Goal: Task Accomplishment & Management: Complete application form

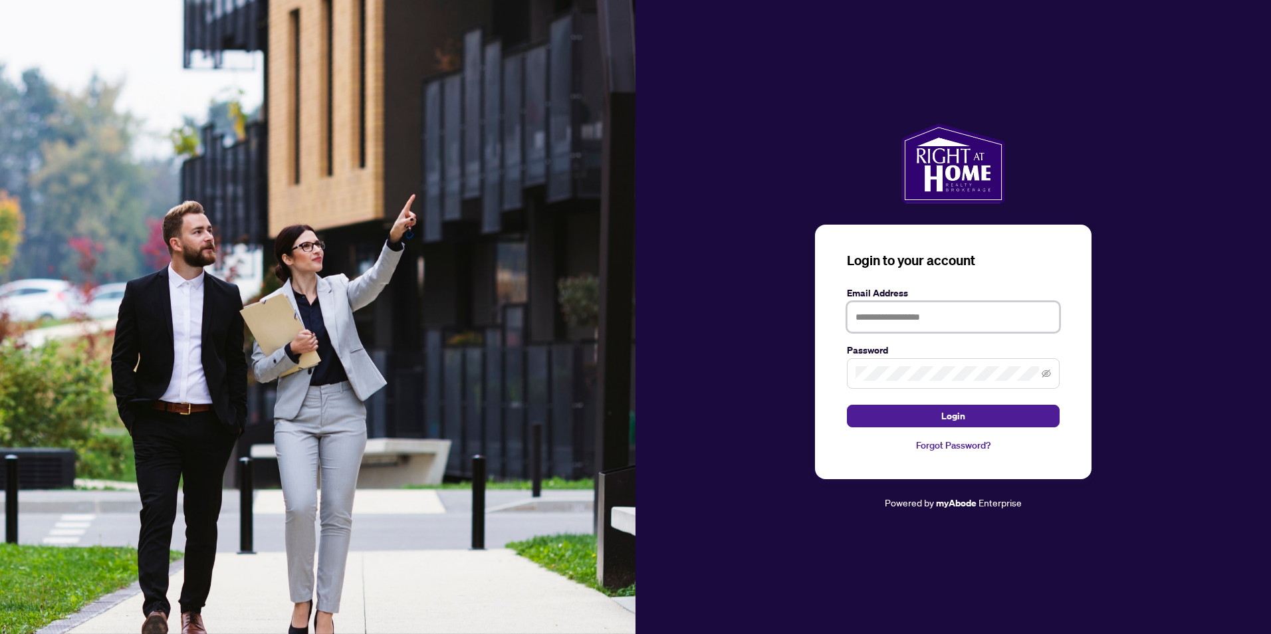
click at [906, 319] on input "text" at bounding box center [953, 317] width 213 height 31
type input "**********"
click at [847, 405] on button "Login" at bounding box center [953, 416] width 213 height 23
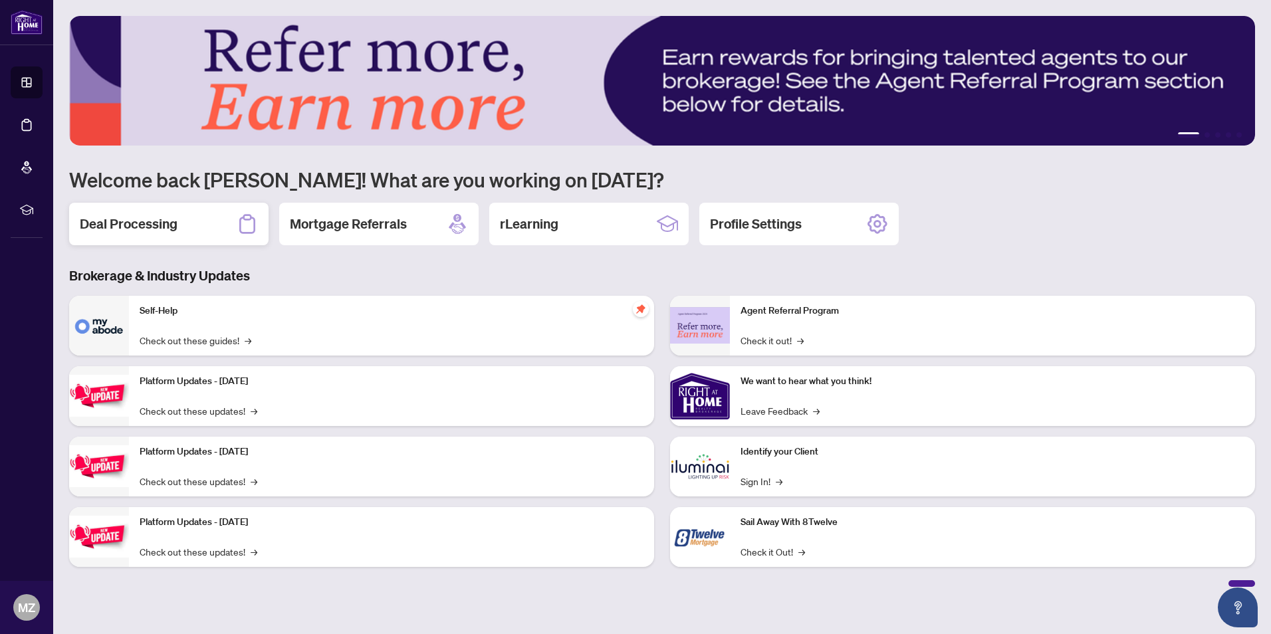
click at [174, 221] on h2 "Deal Processing" at bounding box center [129, 224] width 98 height 19
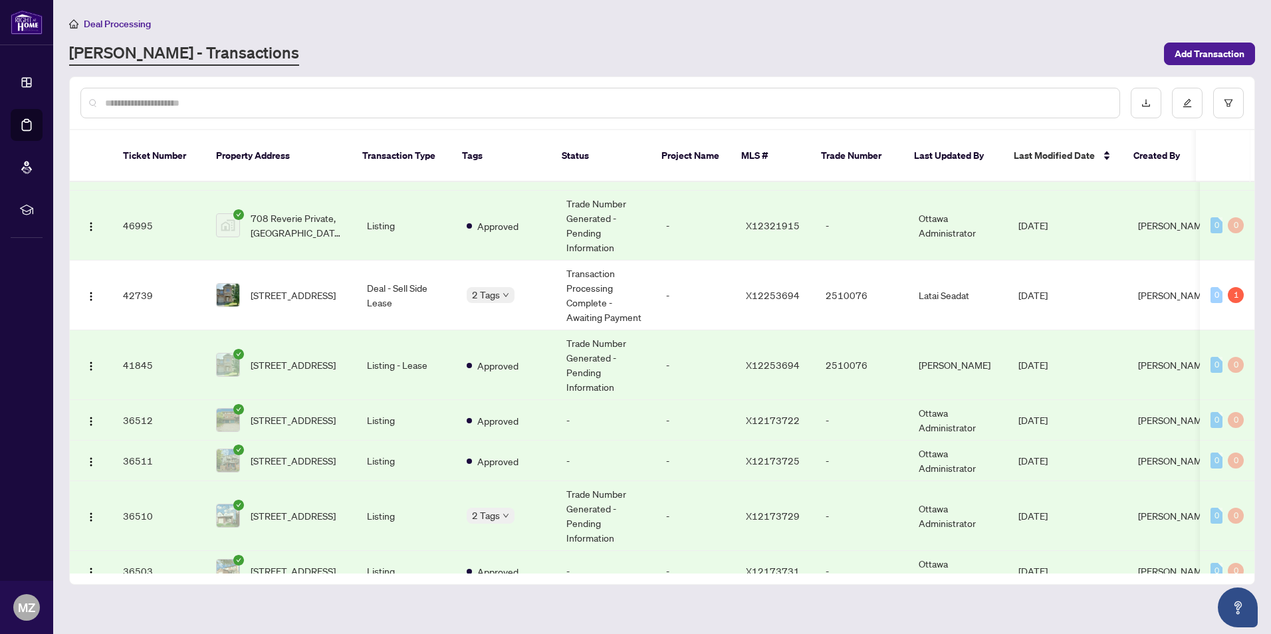
scroll to position [266, 0]
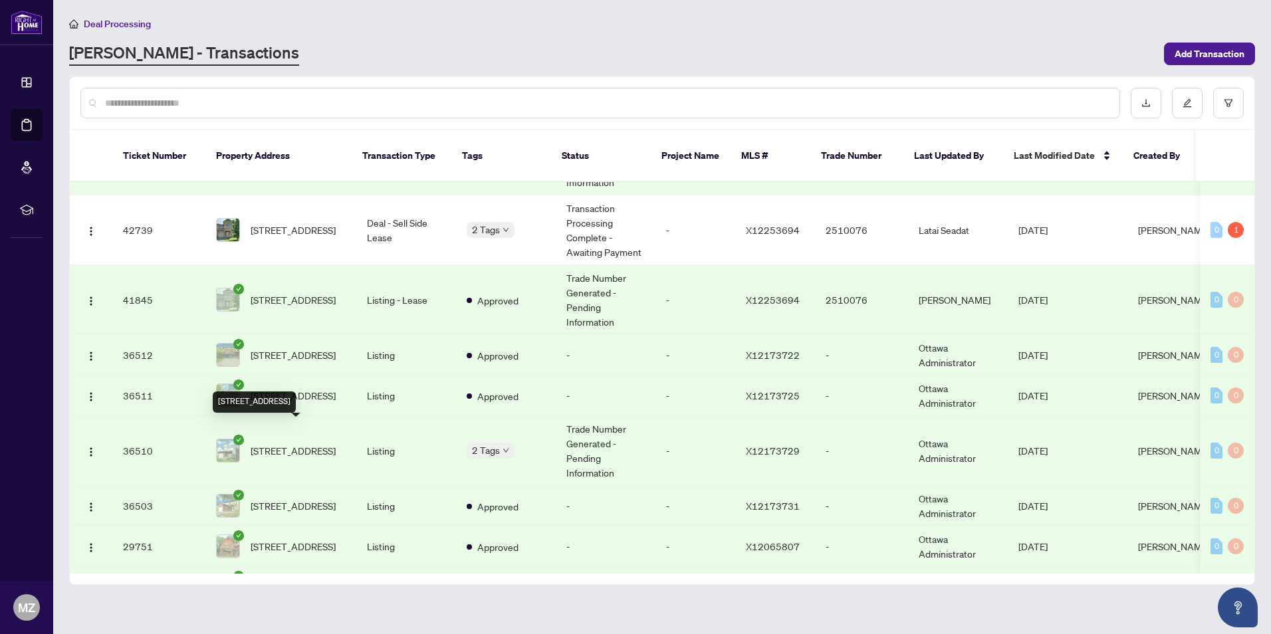
click at [318, 444] on span "[STREET_ADDRESS]" at bounding box center [293, 451] width 85 height 15
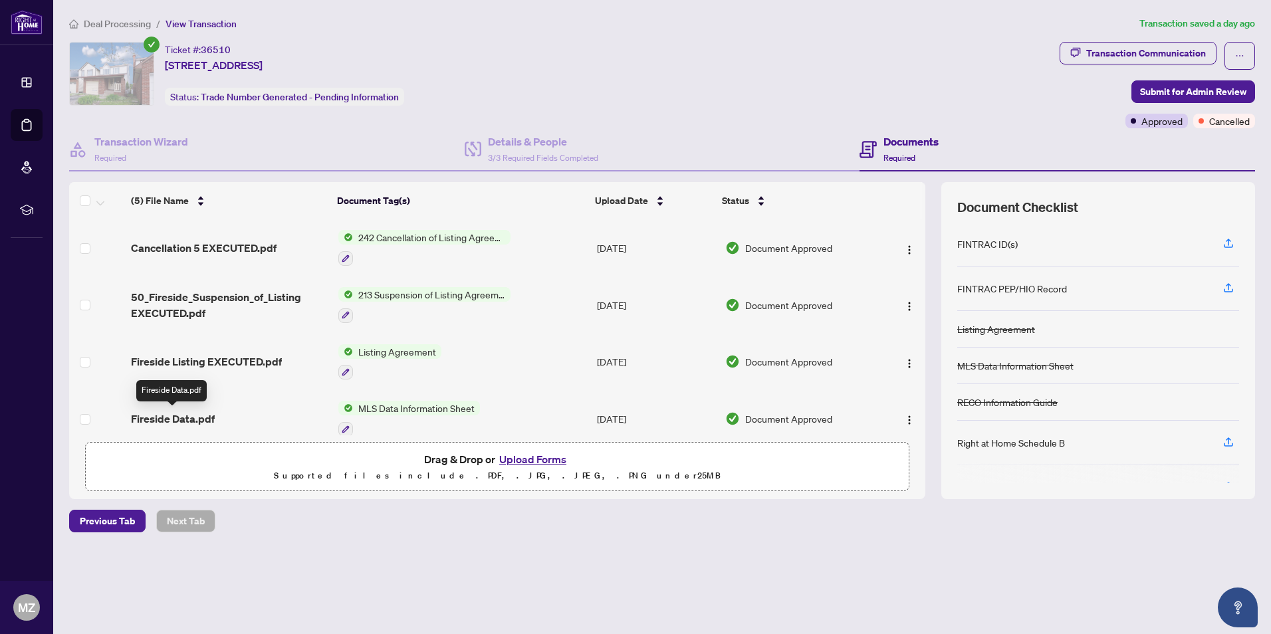
scroll to position [66, 0]
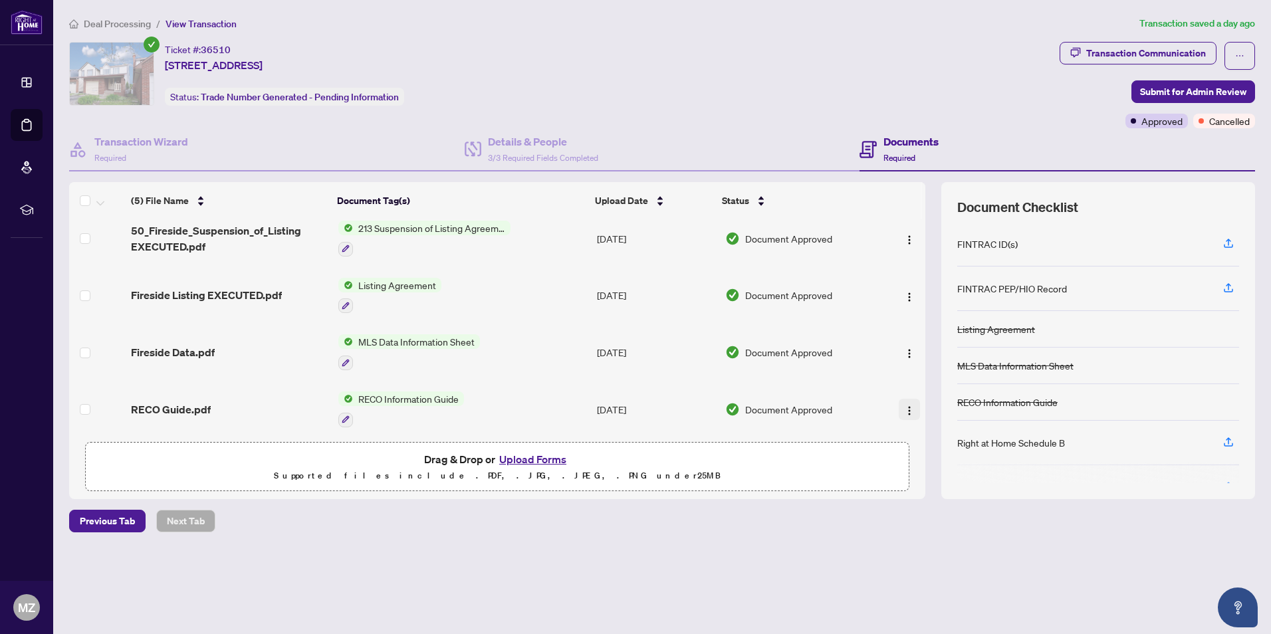
click at [905, 410] on img "button" at bounding box center [909, 411] width 11 height 11
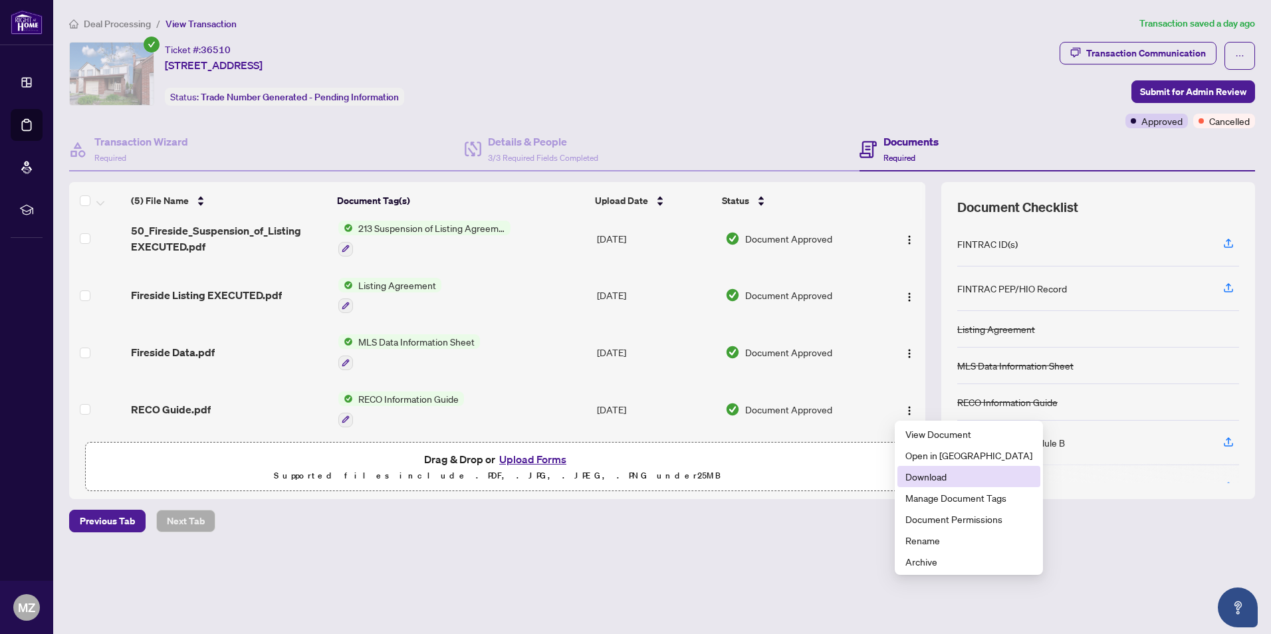
click at [919, 477] on span "Download" at bounding box center [969, 476] width 127 height 15
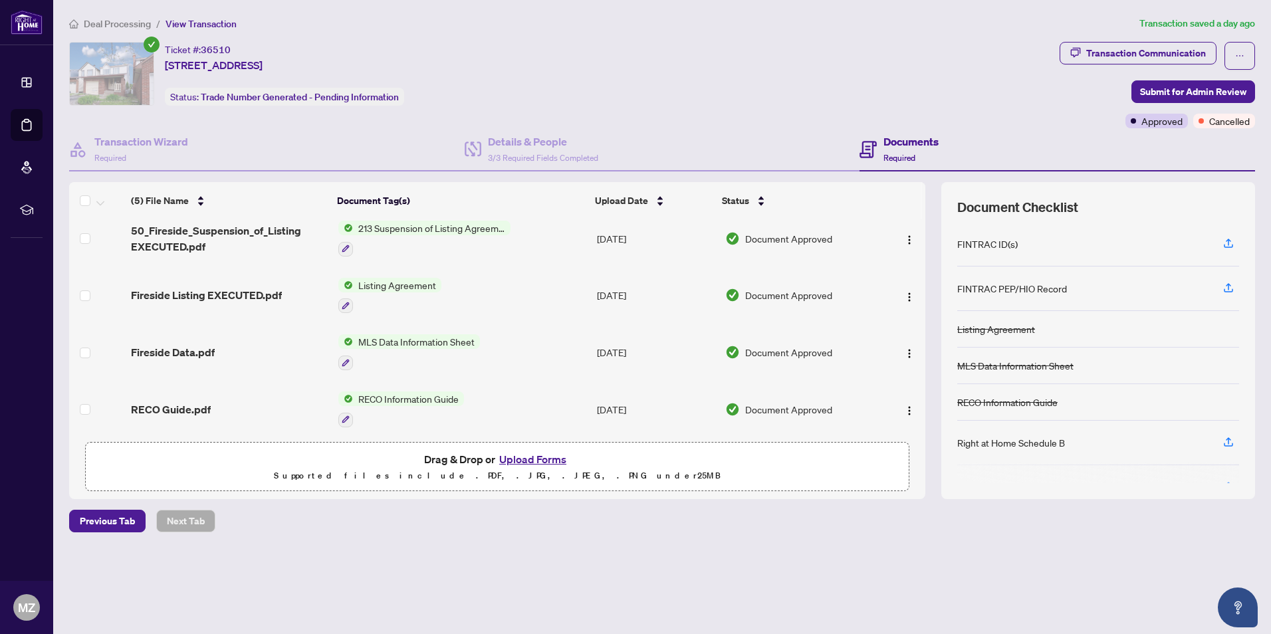
click at [613, 548] on div "Deal Processing / View Transaction Transaction saved a day ago Ticket #: 36510 …" at bounding box center [662, 297] width 1197 height 563
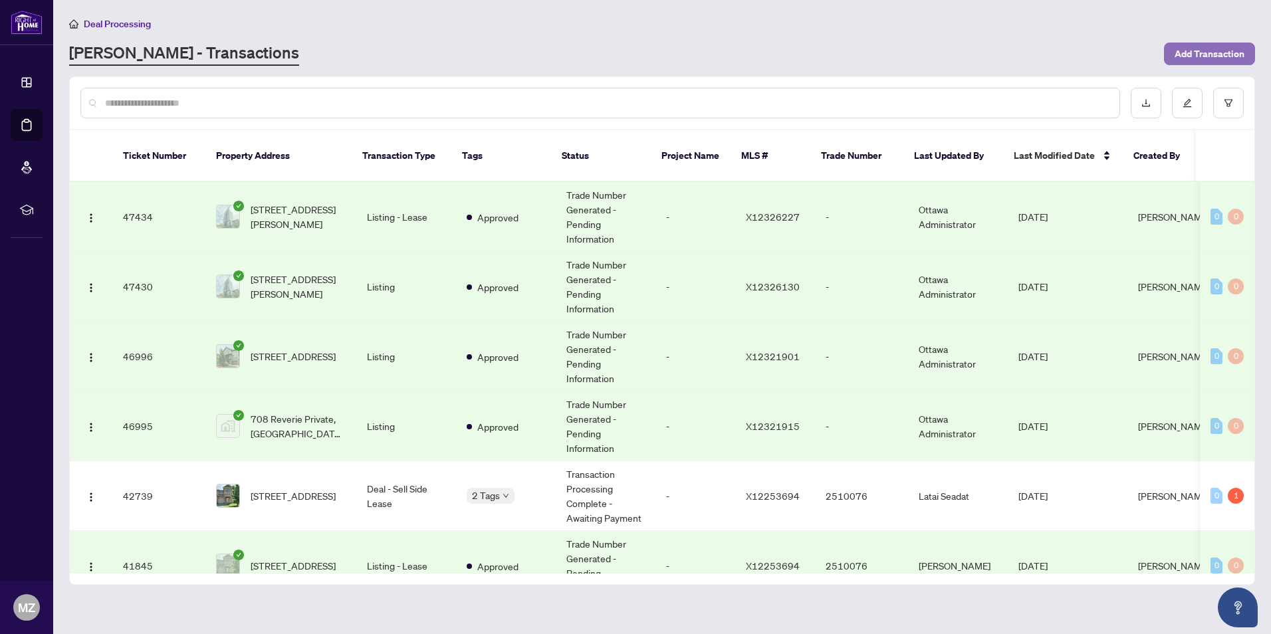
click at [1226, 53] on span "Add Transaction" at bounding box center [1210, 53] width 70 height 21
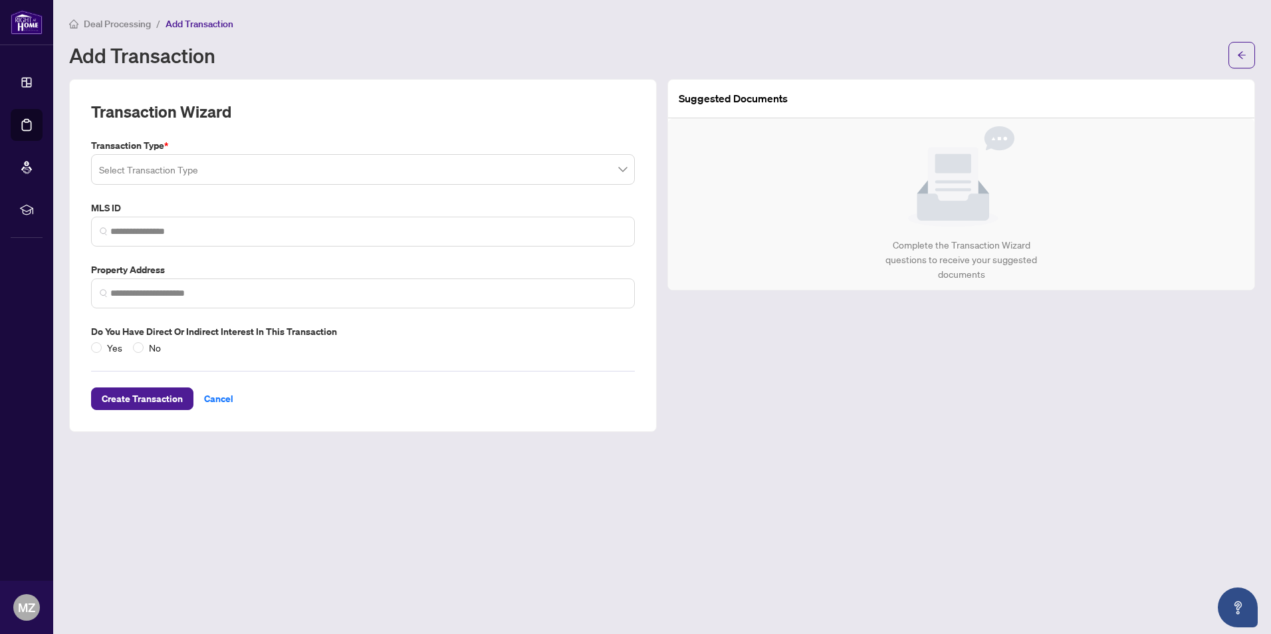
click at [362, 166] on input "search" at bounding box center [357, 171] width 516 height 29
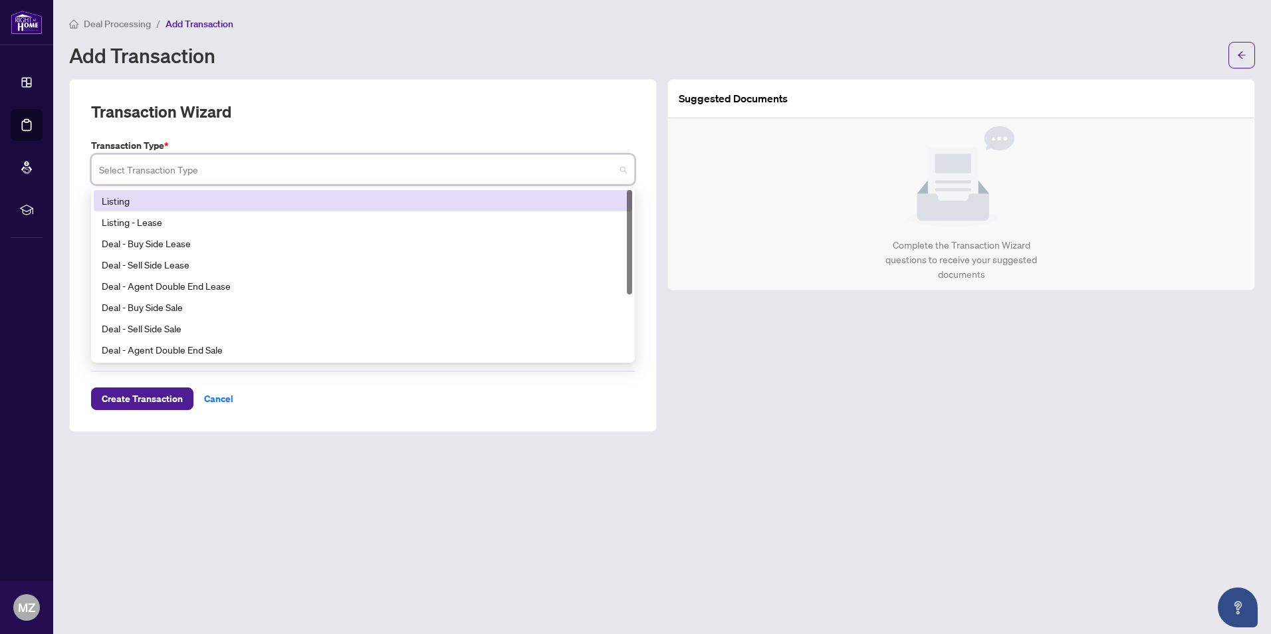
click at [181, 201] on div "Listing" at bounding box center [363, 201] width 523 height 15
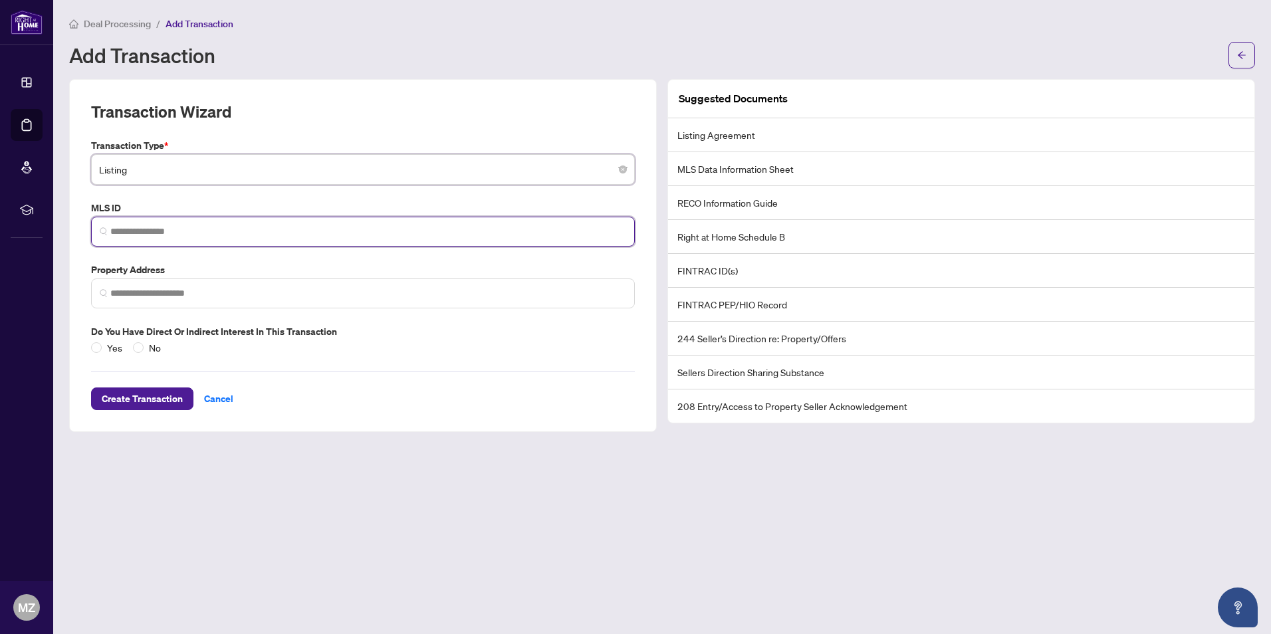
click at [165, 237] on input "search" at bounding box center [368, 232] width 516 height 14
paste input "*********"
type input "*********"
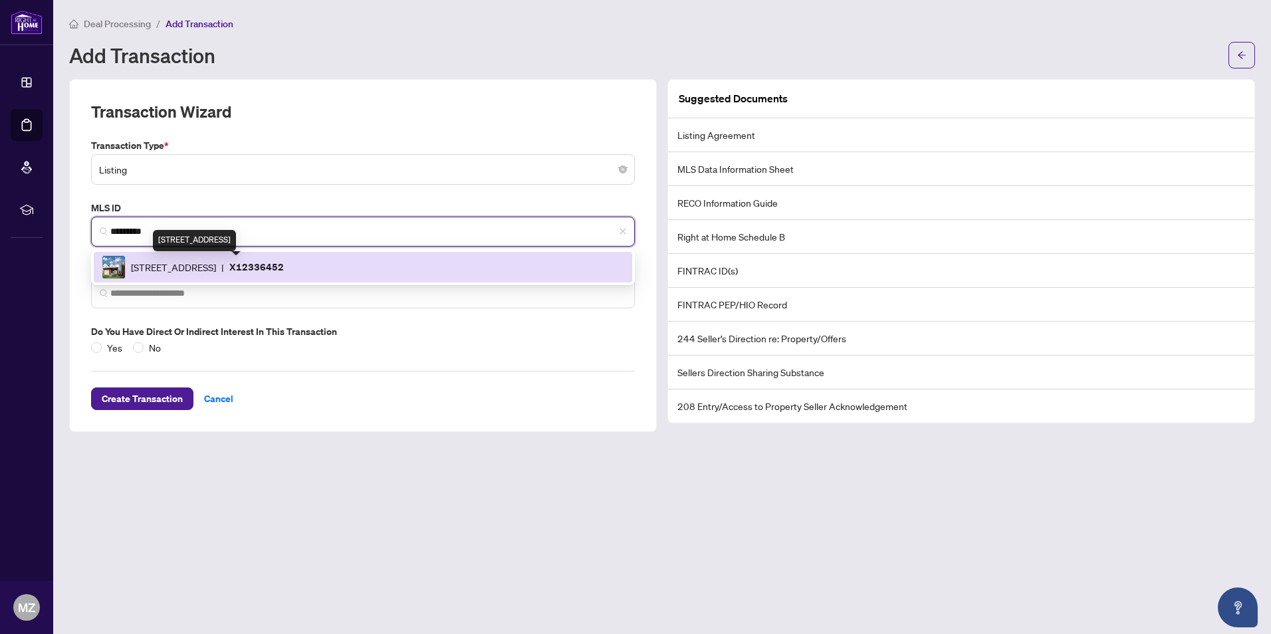
click at [206, 271] on span "[STREET_ADDRESS]" at bounding box center [173, 267] width 85 height 15
type input "**********"
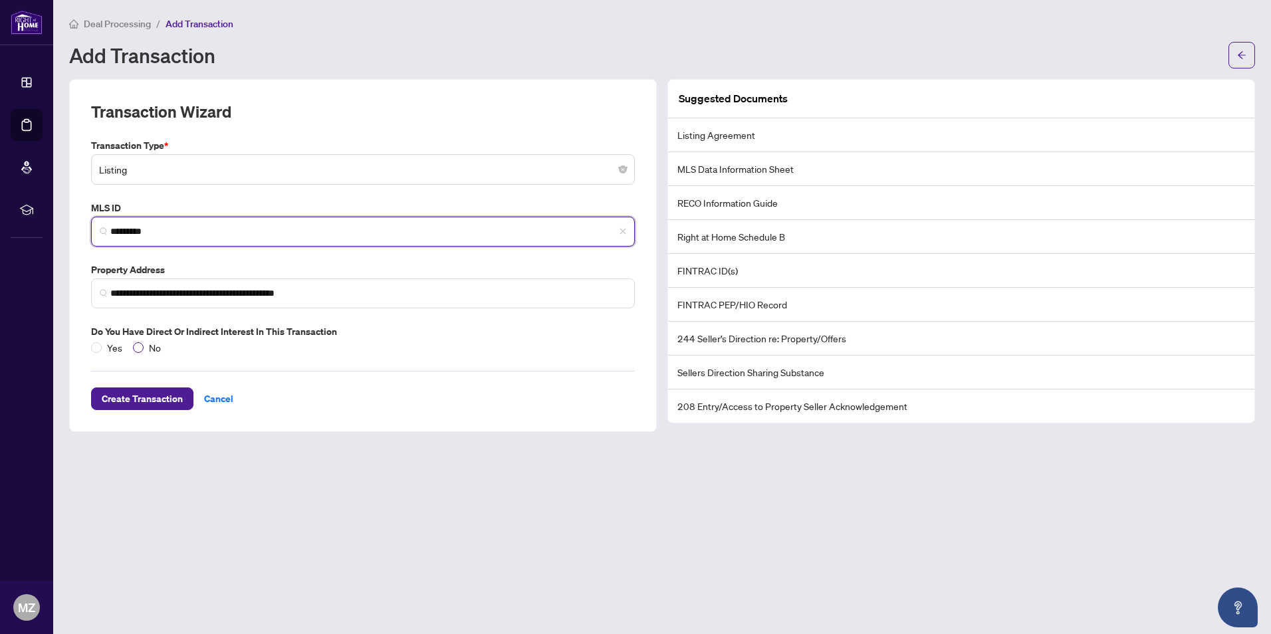
type input "*********"
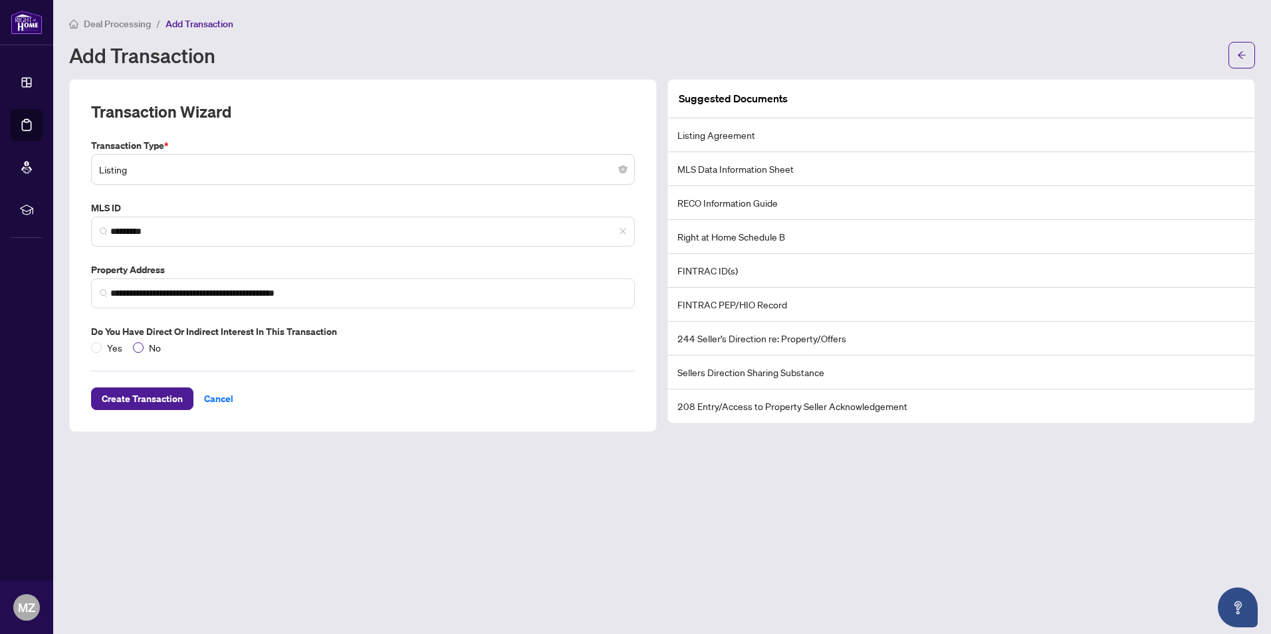
click at [145, 343] on span "No" at bounding box center [155, 347] width 23 height 15
click at [166, 394] on span "Create Transaction" at bounding box center [142, 398] width 81 height 21
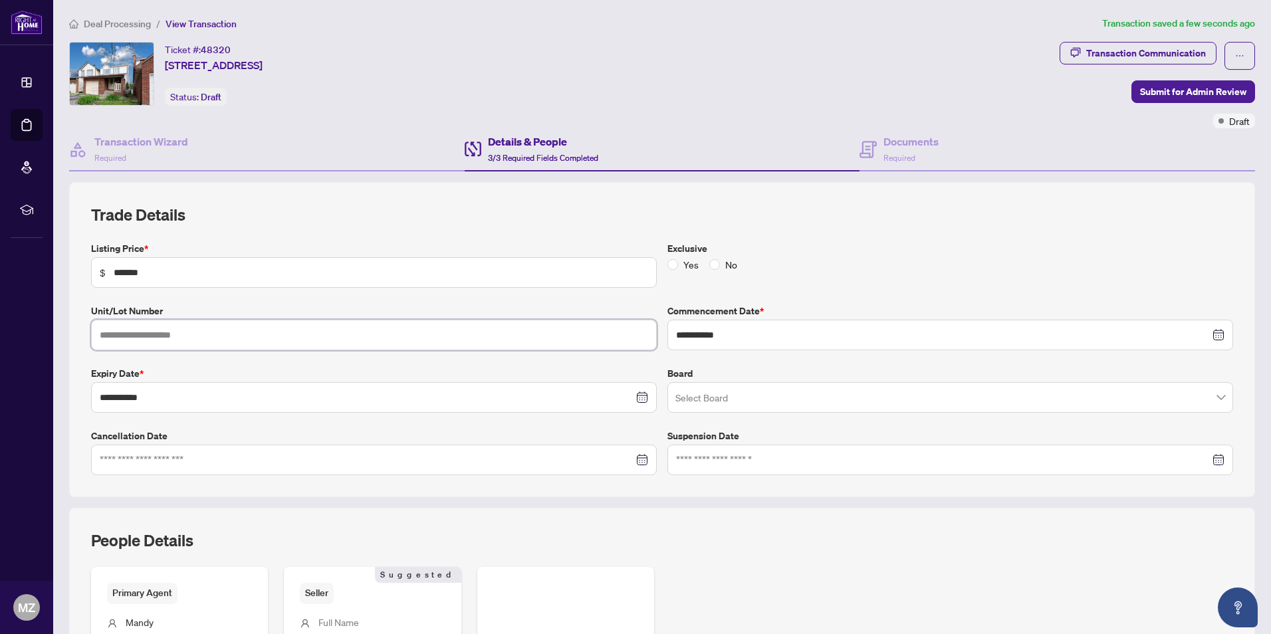
click at [244, 330] on input "text" at bounding box center [374, 335] width 566 height 31
click at [720, 401] on input "search" at bounding box center [945, 399] width 538 height 29
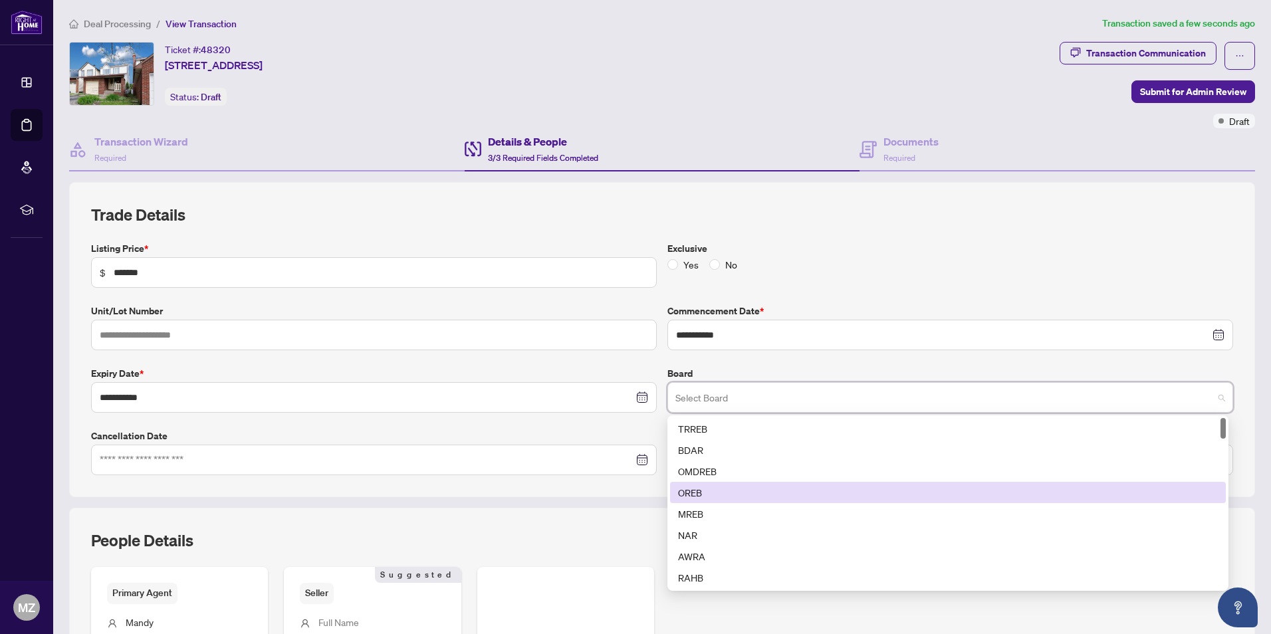
click at [712, 495] on div "OREB" at bounding box center [948, 492] width 540 height 15
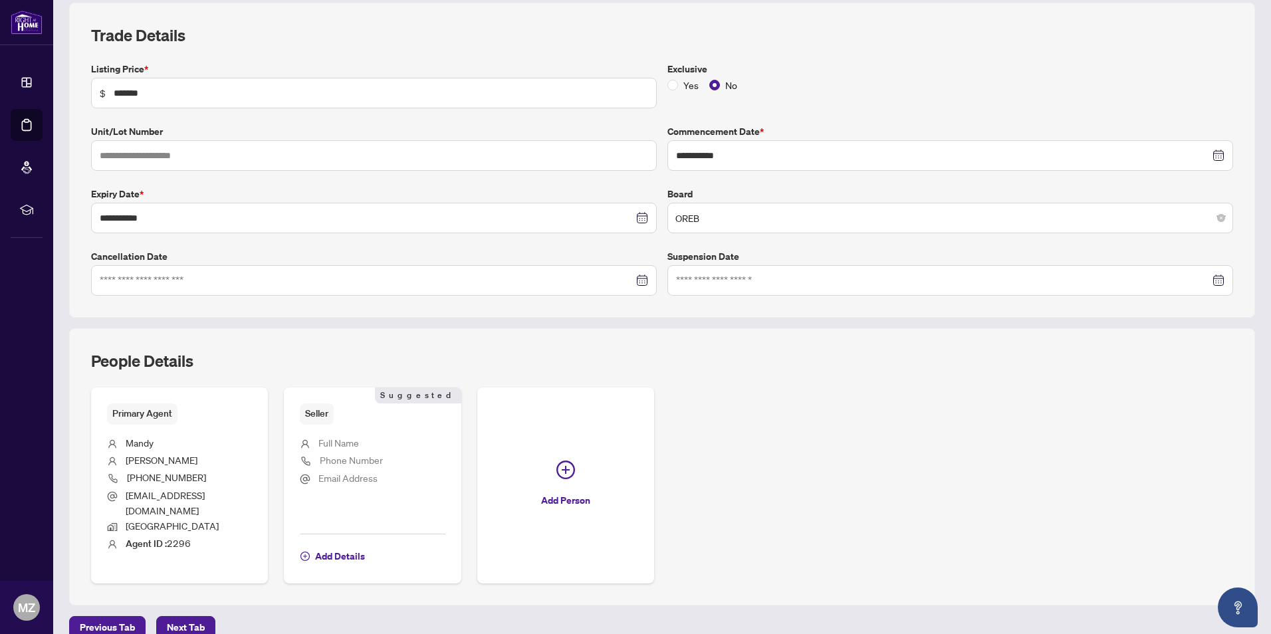
scroll to position [233, 0]
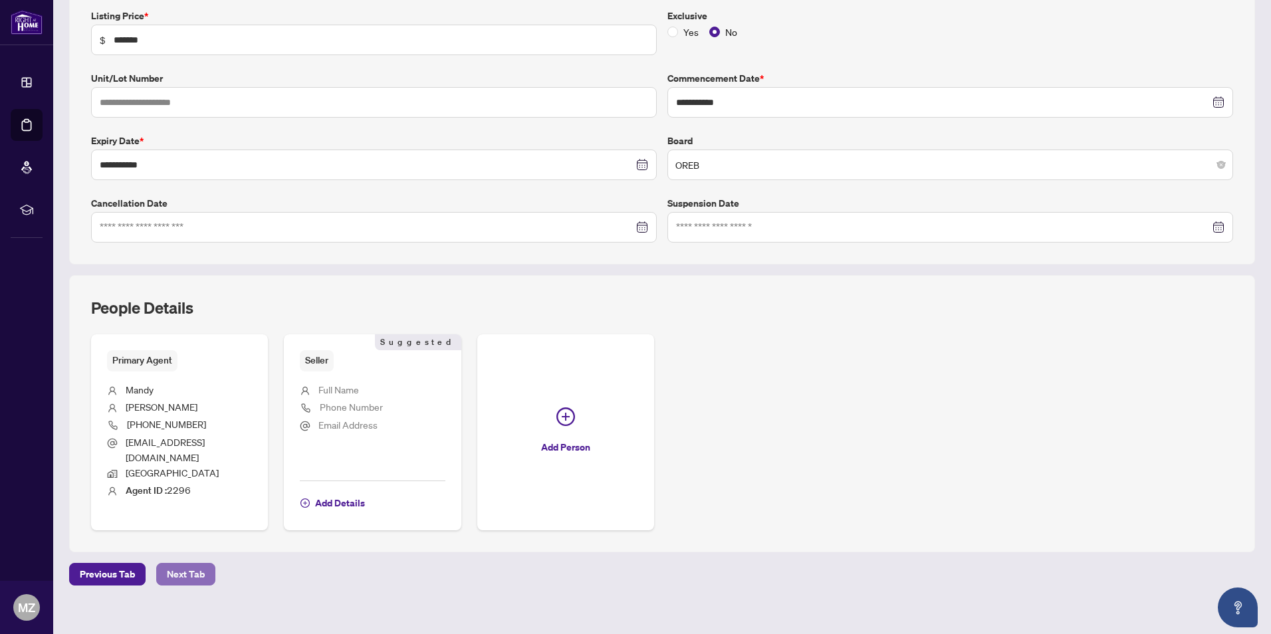
click at [182, 564] on span "Next Tab" at bounding box center [186, 574] width 38 height 21
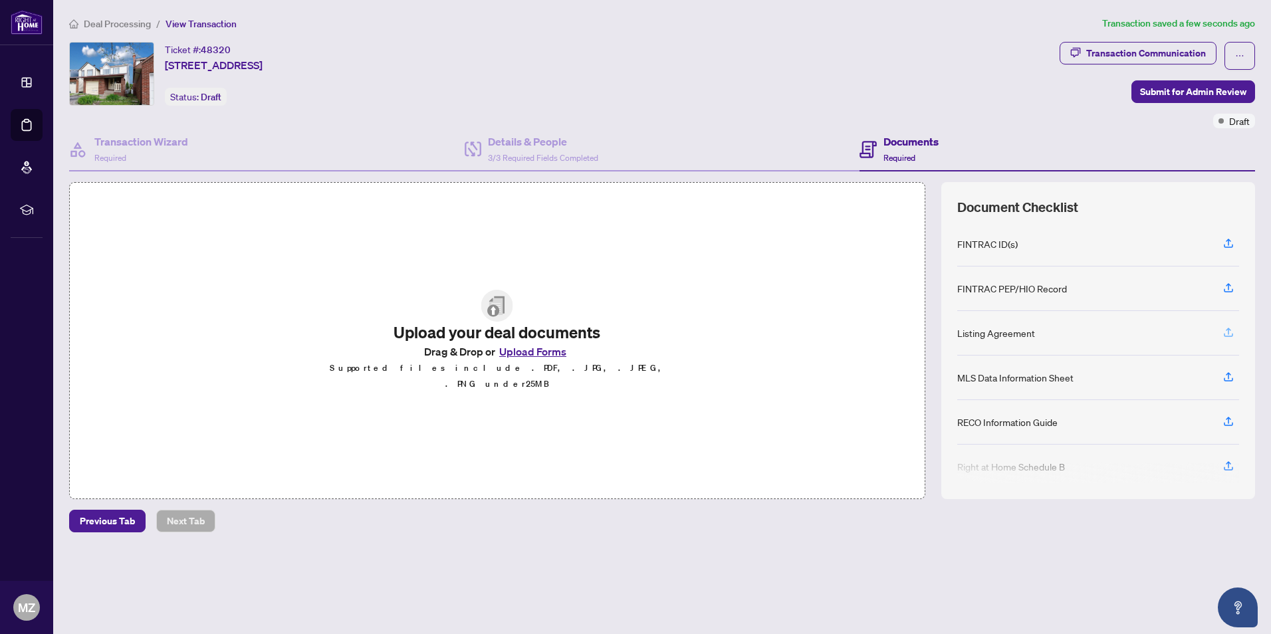
click at [1230, 330] on icon "button" at bounding box center [1229, 333] width 12 height 12
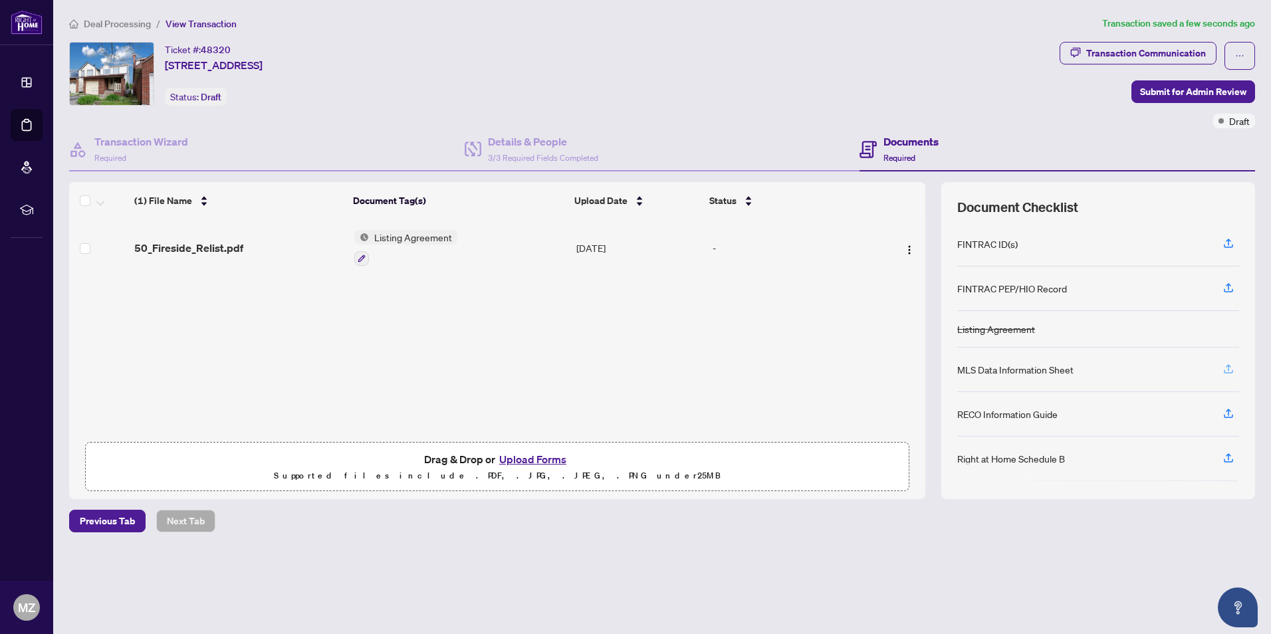
click at [1234, 374] on icon "button" at bounding box center [1229, 369] width 12 height 12
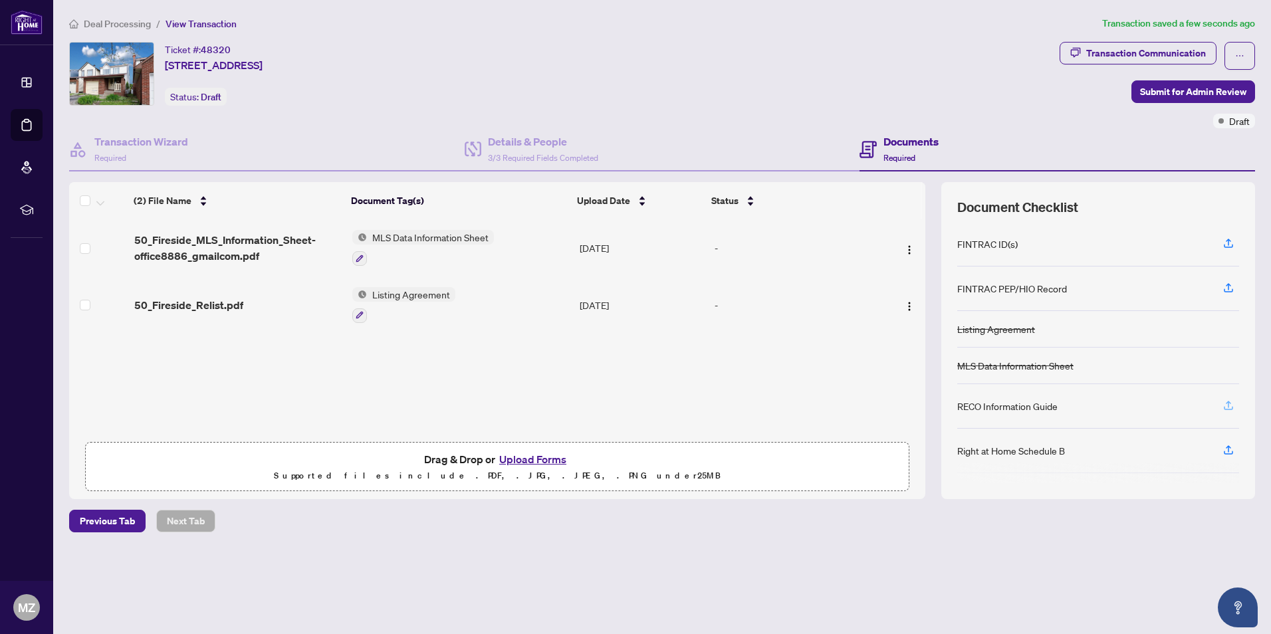
click at [1229, 408] on icon "button" at bounding box center [1229, 406] width 12 height 12
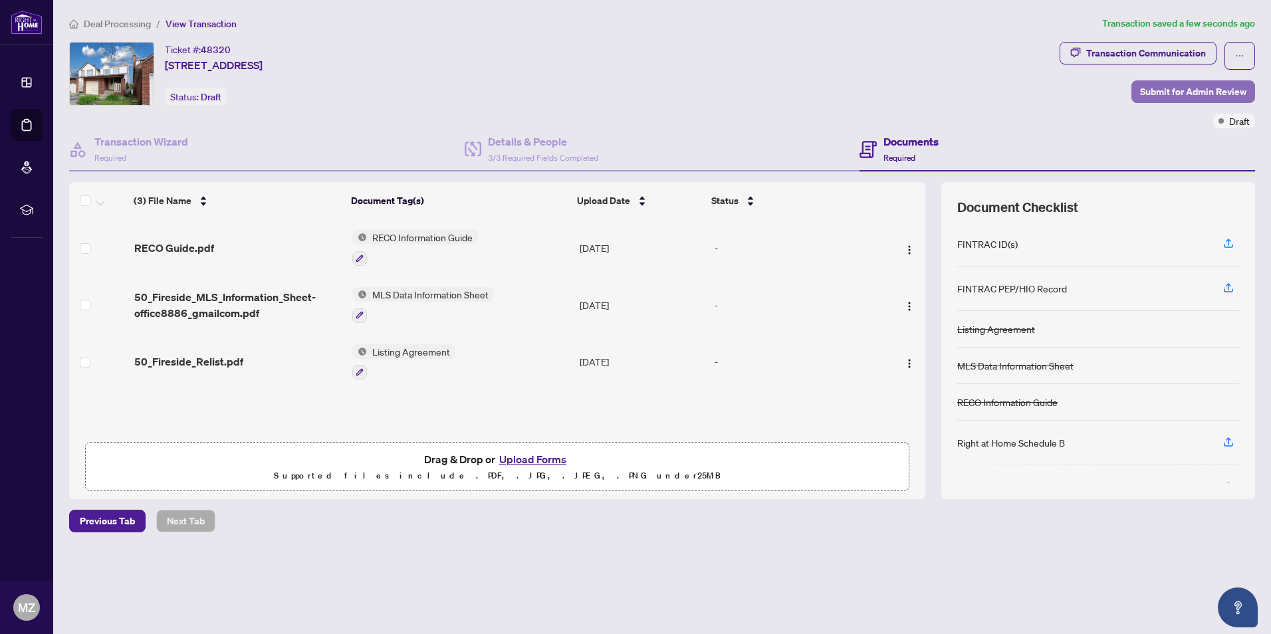
click at [1194, 91] on span "Submit for Admin Review" at bounding box center [1193, 91] width 106 height 21
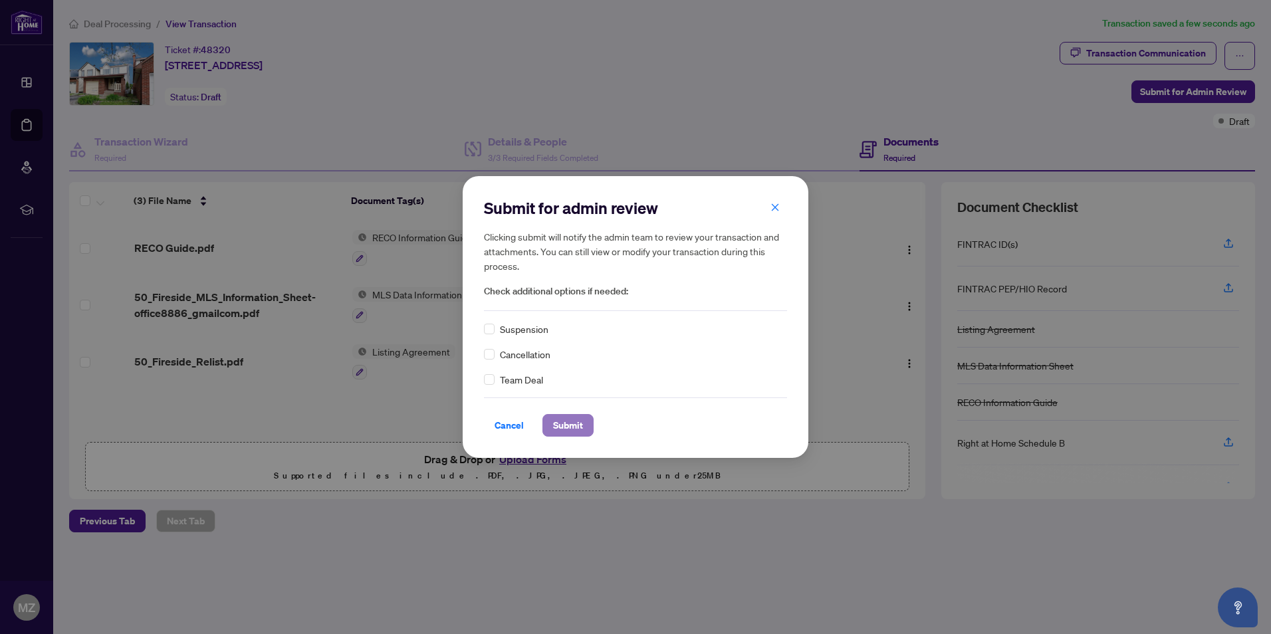
click at [565, 418] on span "Submit" at bounding box center [568, 425] width 30 height 21
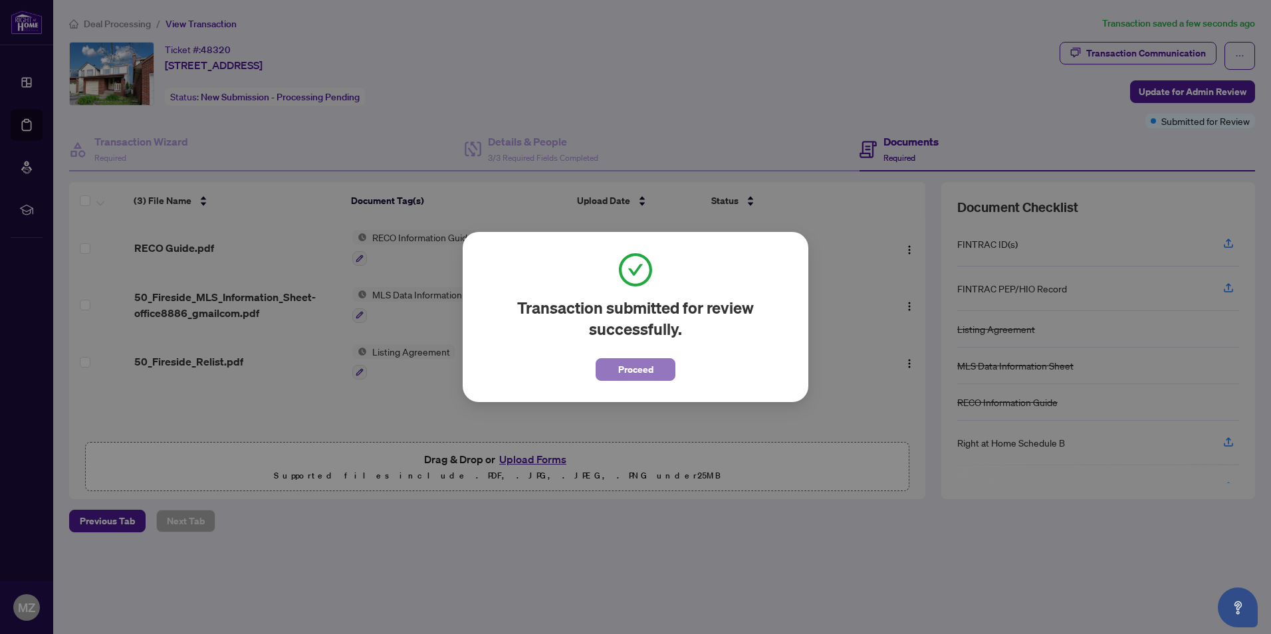
click at [640, 364] on span "Proceed" at bounding box center [635, 369] width 35 height 21
